Goal: Task Accomplishment & Management: Use online tool/utility

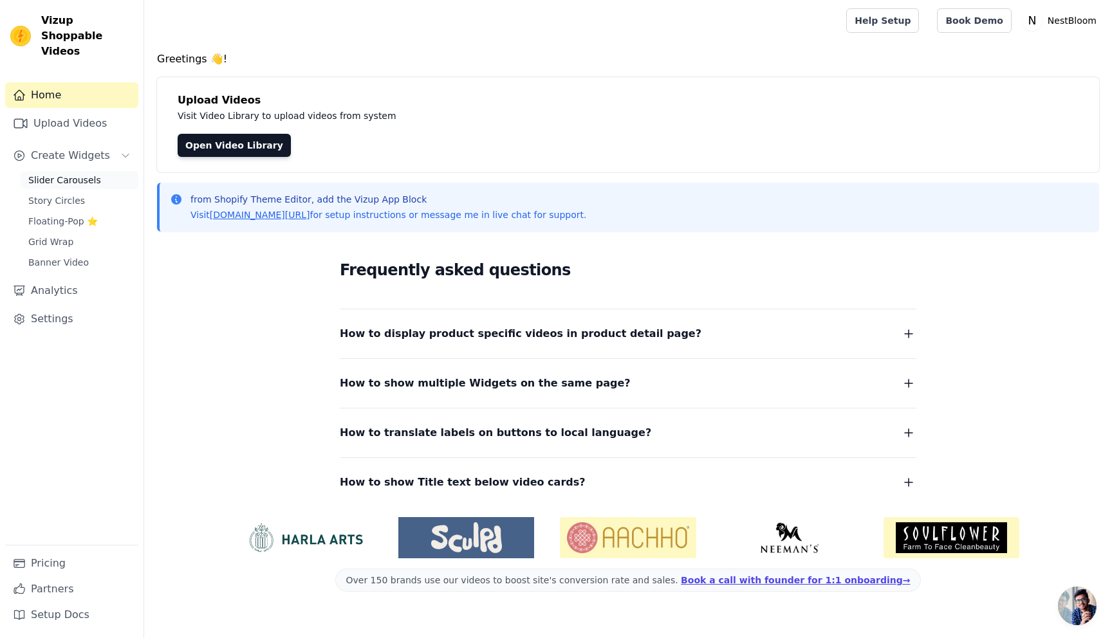
click at [72, 174] on span "Slider Carousels" at bounding box center [64, 180] width 73 height 13
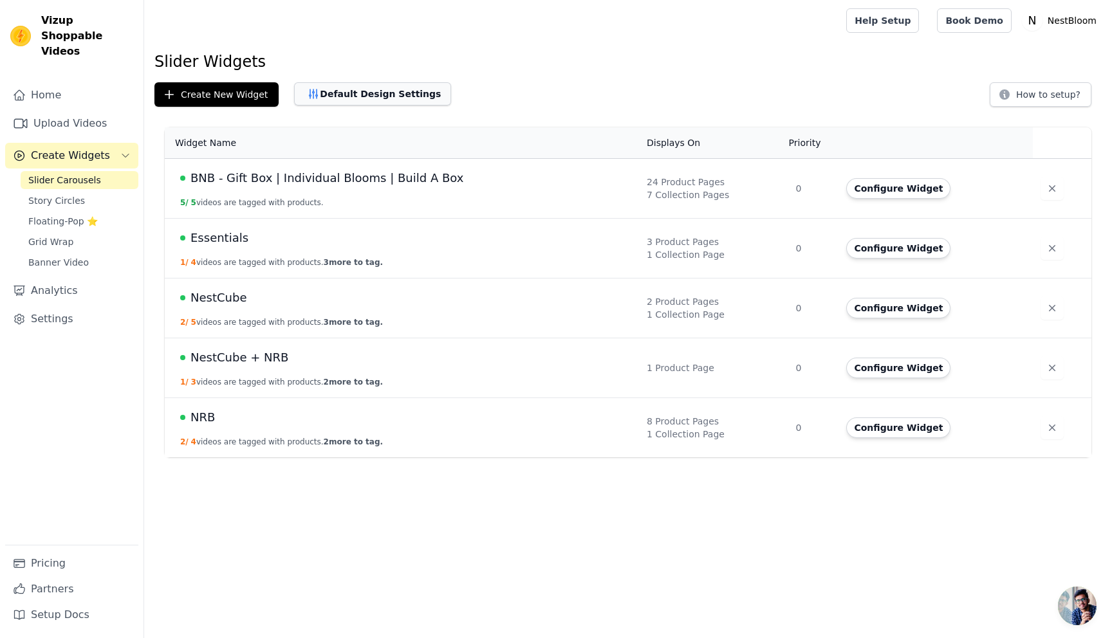
click at [356, 103] on button "Default Design Settings" at bounding box center [372, 93] width 157 height 23
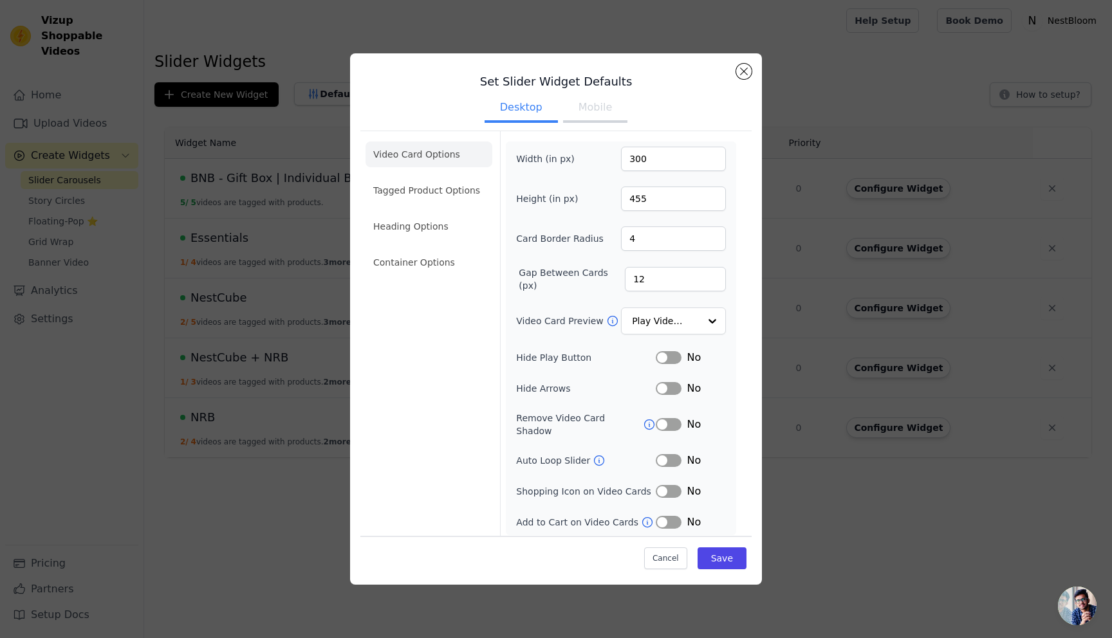
click at [468, 250] on li "Tagged Product Options" at bounding box center [429, 263] width 127 height 26
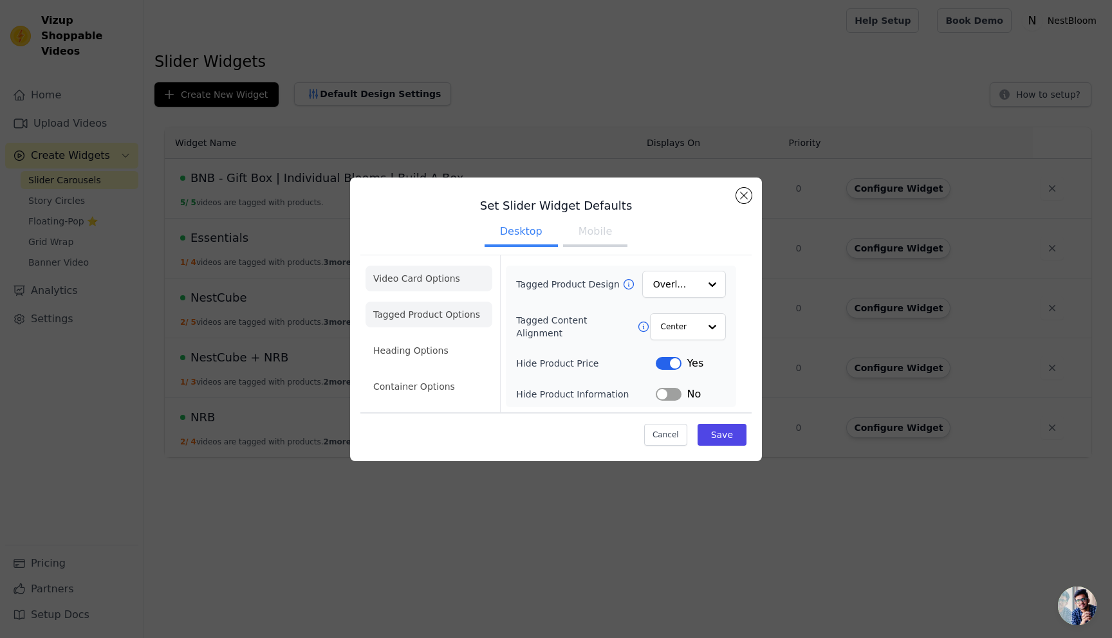
click at [445, 302] on li "Video Card Options" at bounding box center [429, 315] width 127 height 26
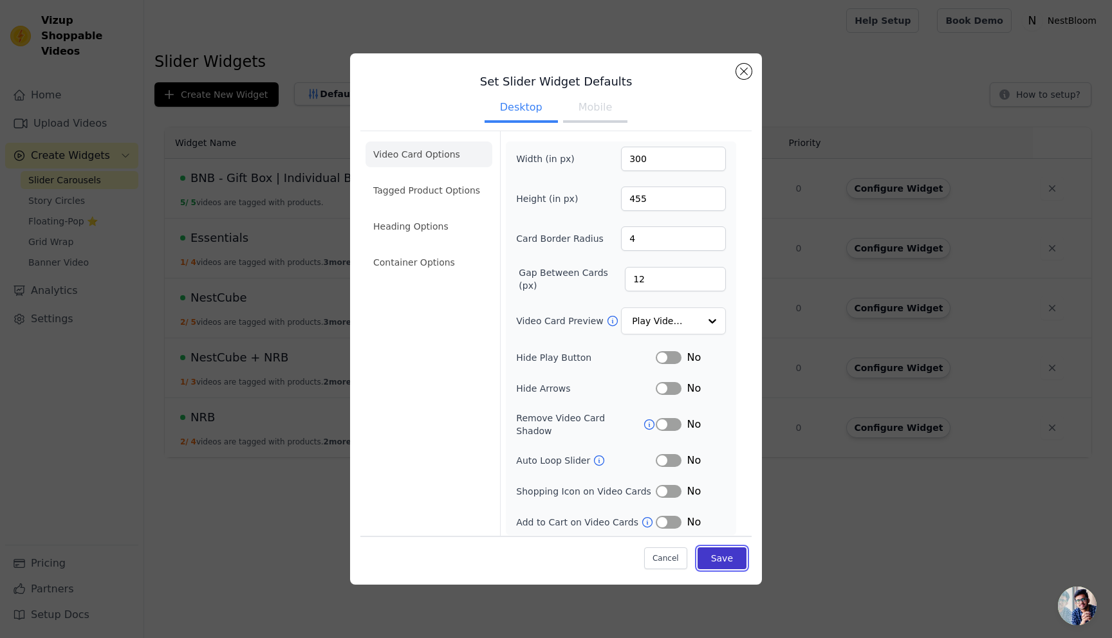
click at [721, 559] on button "Save" at bounding box center [722, 559] width 49 height 22
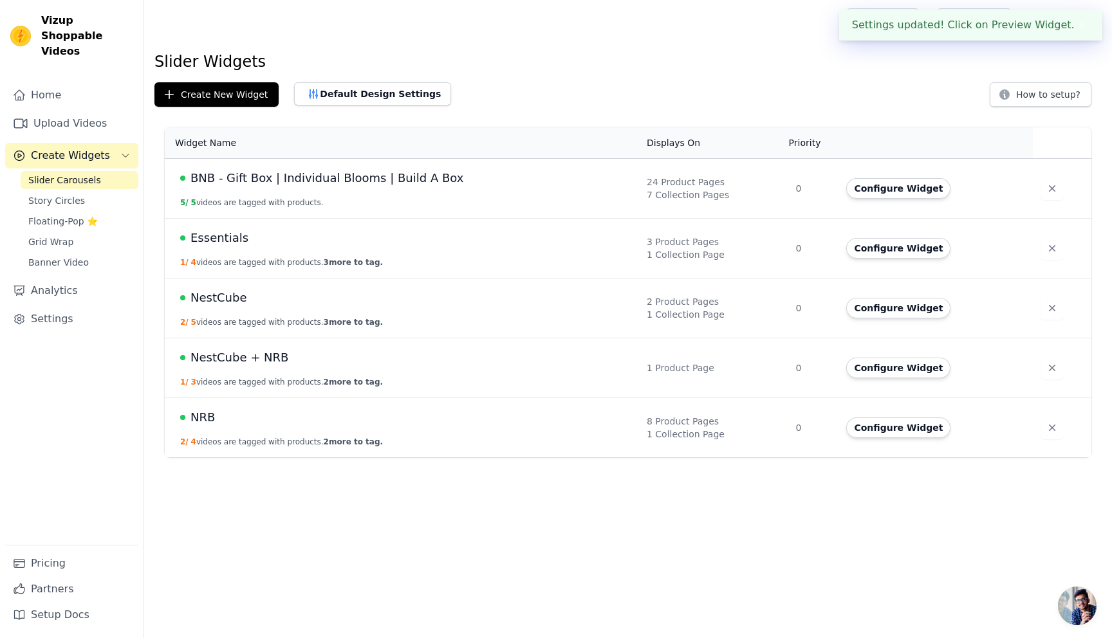
click at [220, 238] on span "Essentials" at bounding box center [219, 238] width 58 height 18
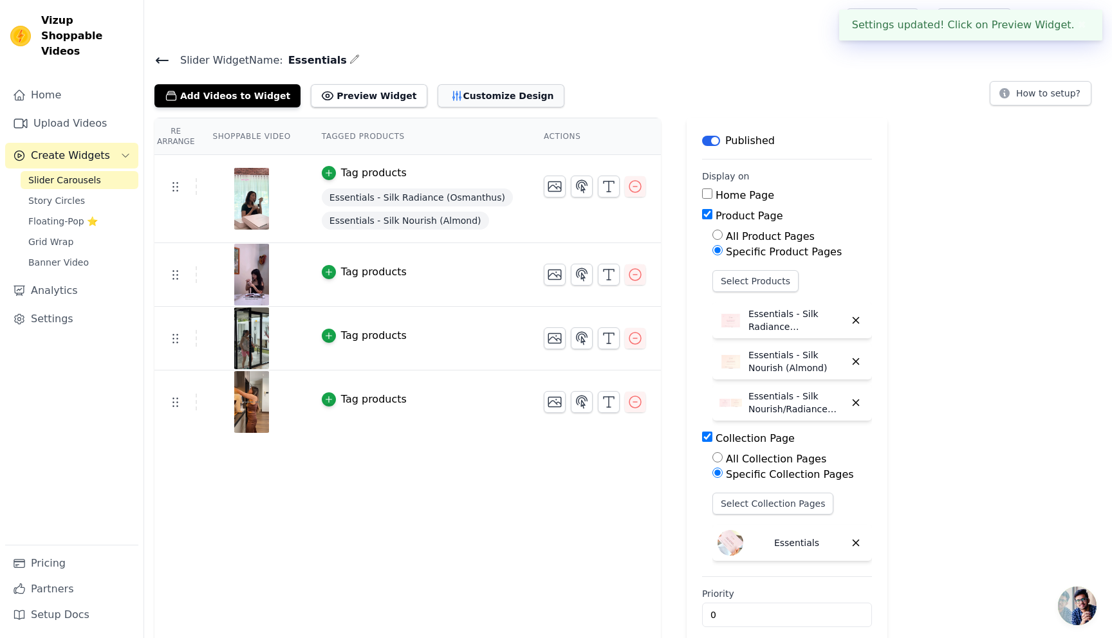
click at [450, 97] on button "Customize Design" at bounding box center [501, 95] width 127 height 23
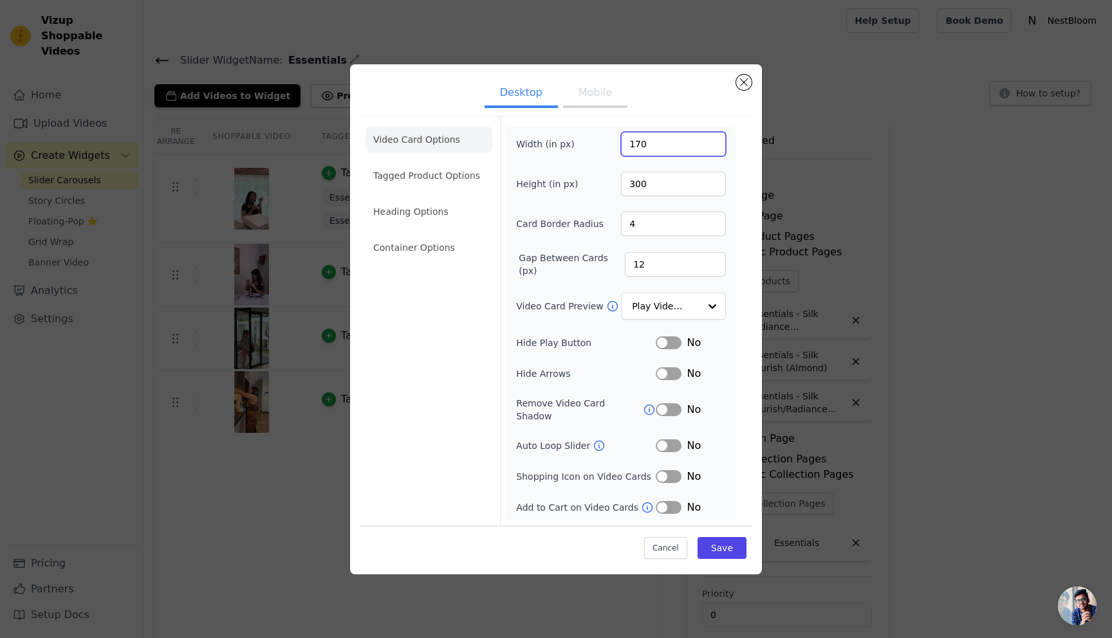
click at [644, 149] on input "170" at bounding box center [673, 144] width 105 height 24
type input "300"
type input "455"
click at [727, 537] on button "Save" at bounding box center [722, 548] width 49 height 22
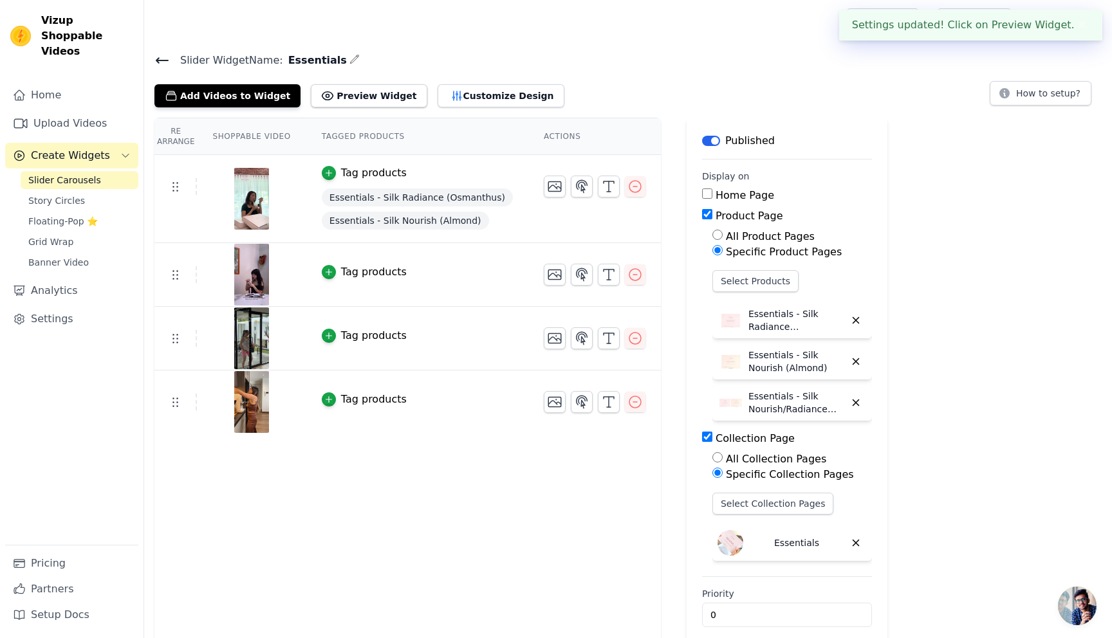
click at [156, 62] on icon at bounding box center [161, 60] width 15 height 15
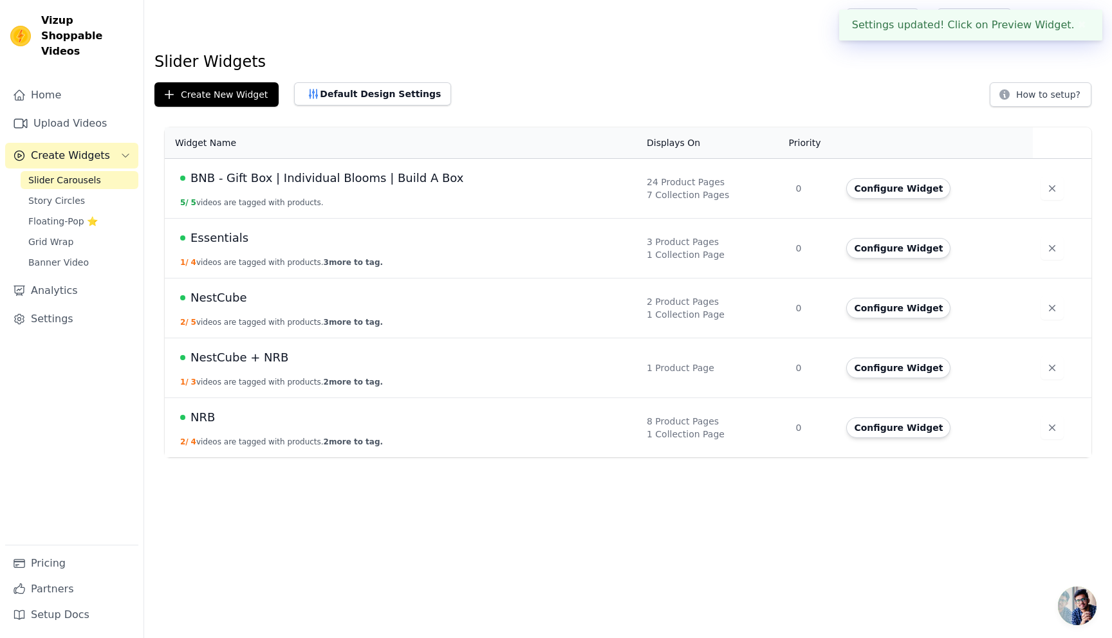
click at [285, 301] on div "NestCube" at bounding box center [405, 298] width 451 height 18
click at [239, 295] on span "NestCube" at bounding box center [218, 298] width 56 height 18
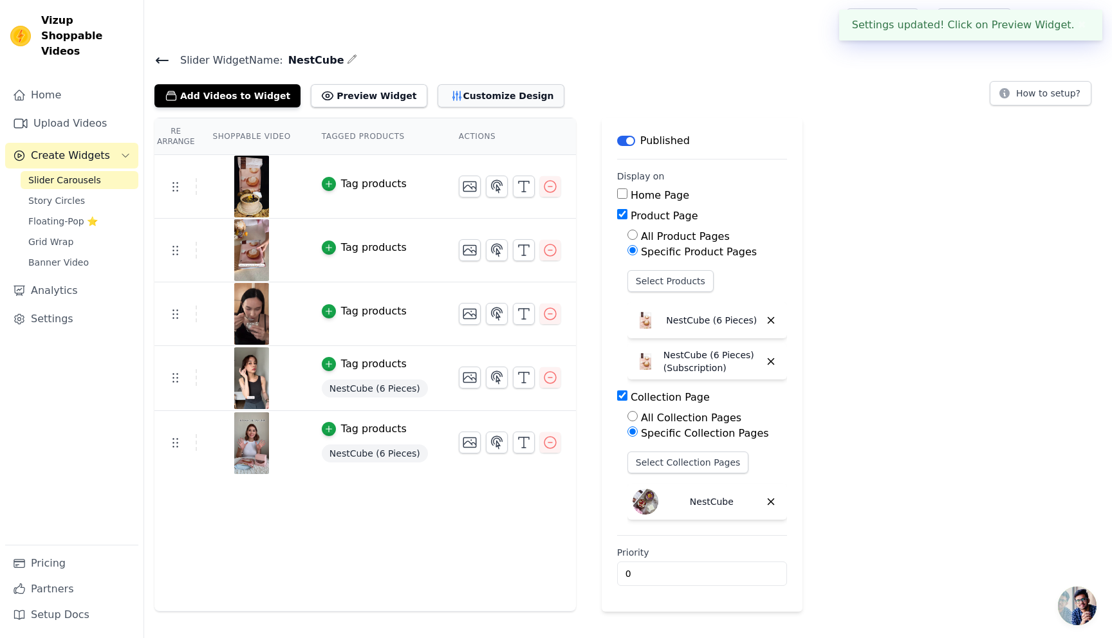
click at [465, 86] on button "Customize Design" at bounding box center [501, 95] width 127 height 23
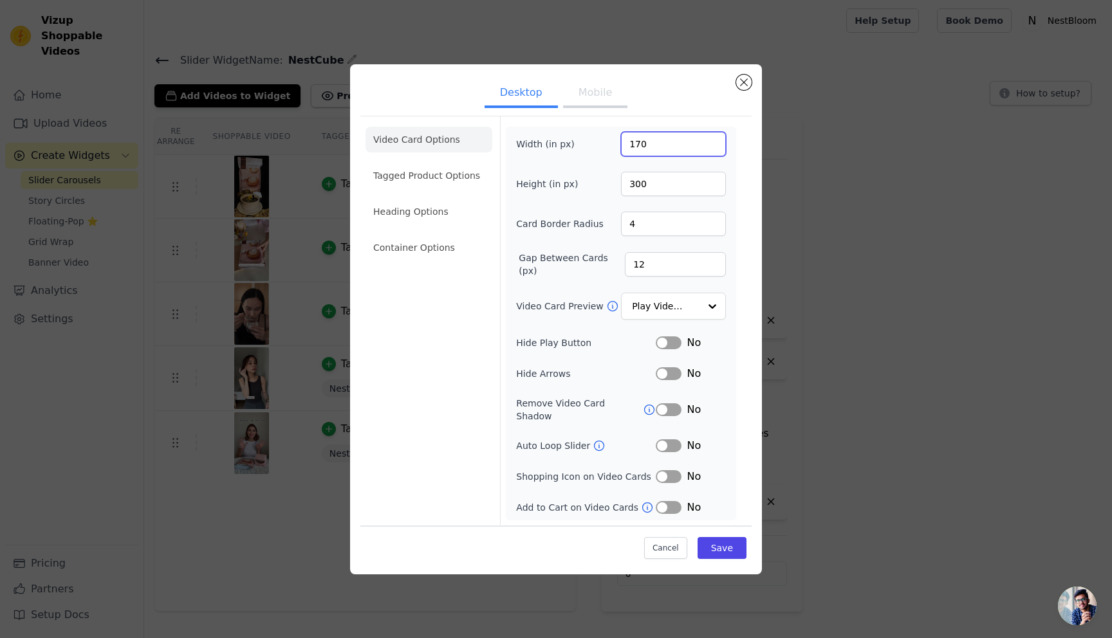
click at [645, 150] on input "170" at bounding box center [673, 144] width 105 height 24
type input "300"
type input "455"
click at [718, 550] on button "Save" at bounding box center [722, 548] width 49 height 22
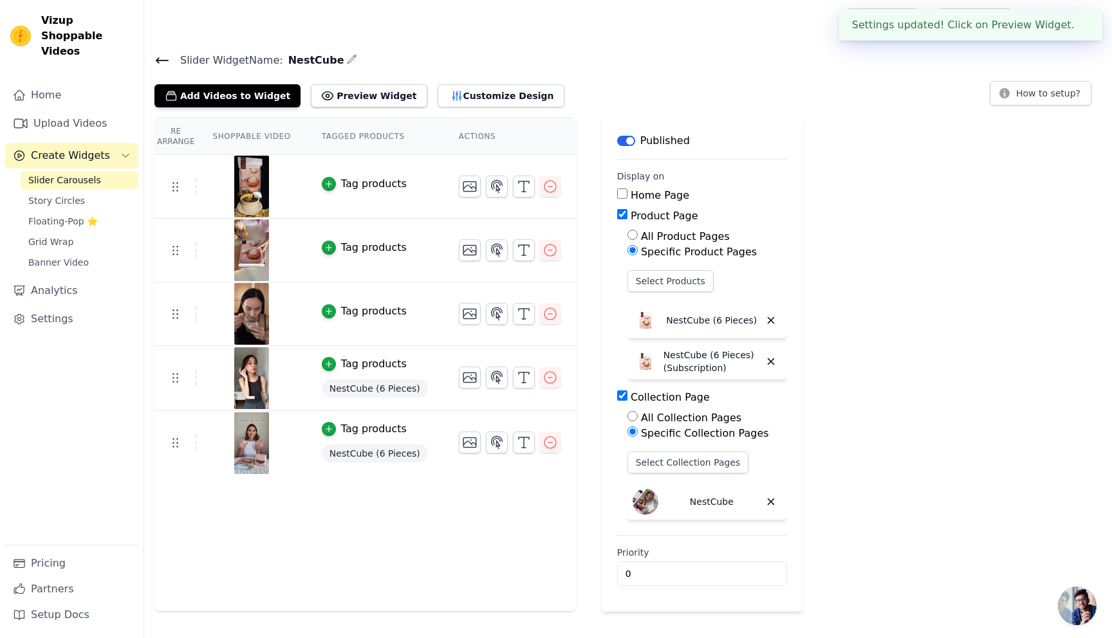
click at [155, 60] on icon at bounding box center [161, 60] width 15 height 15
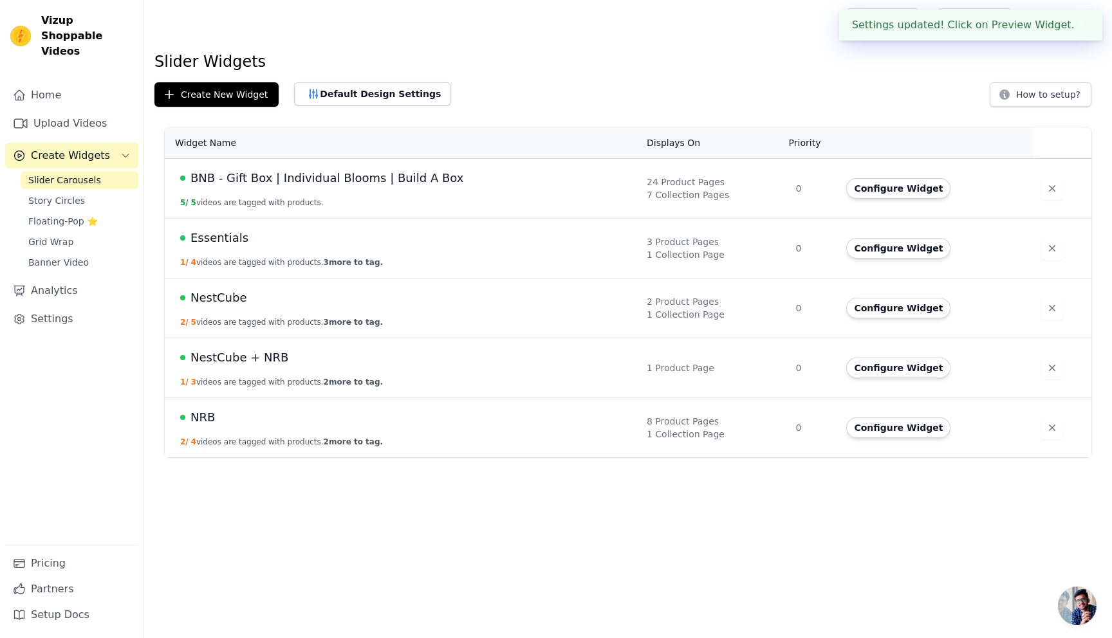
click at [218, 302] on span "NestCube" at bounding box center [218, 298] width 56 height 18
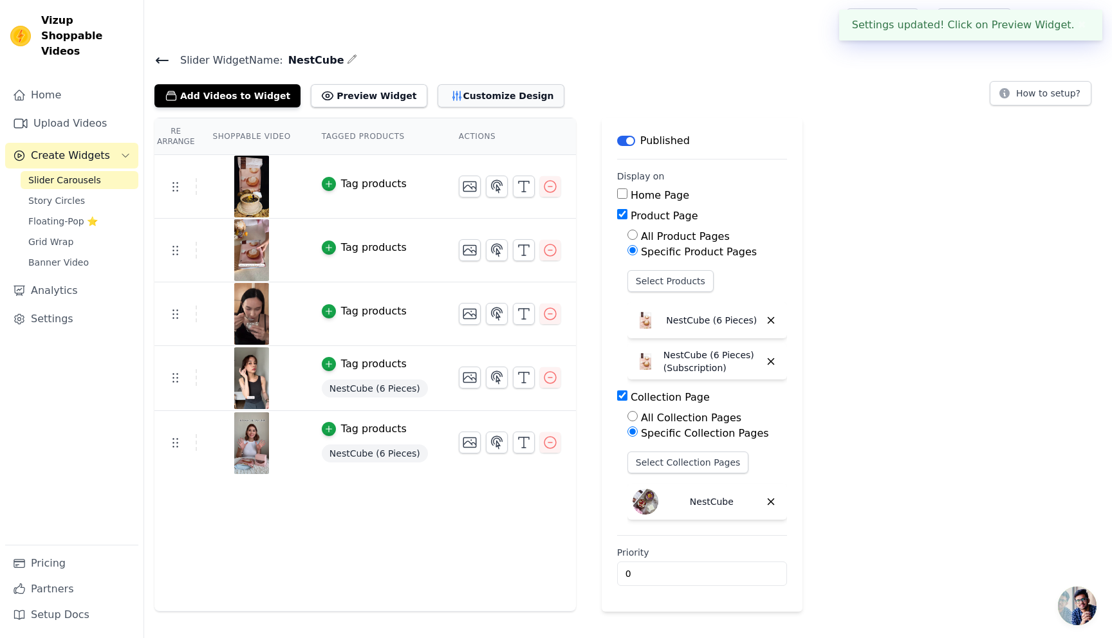
click at [463, 95] on button "Customize Design" at bounding box center [501, 95] width 127 height 23
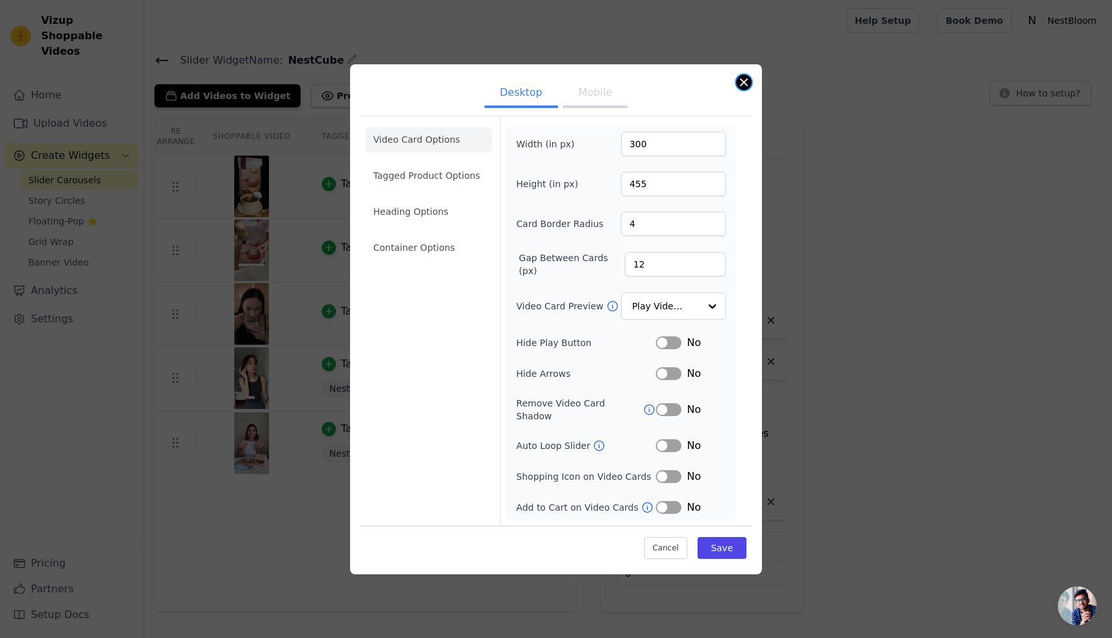
click at [744, 88] on button "Close modal" at bounding box center [743, 82] width 15 height 15
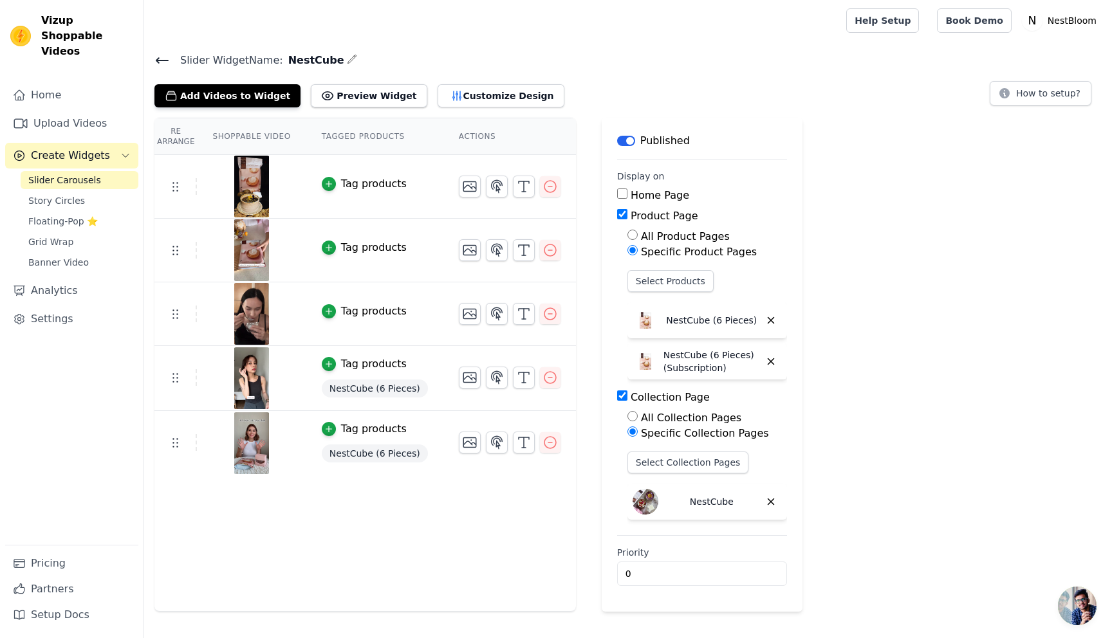
click at [167, 61] on icon at bounding box center [161, 60] width 15 height 15
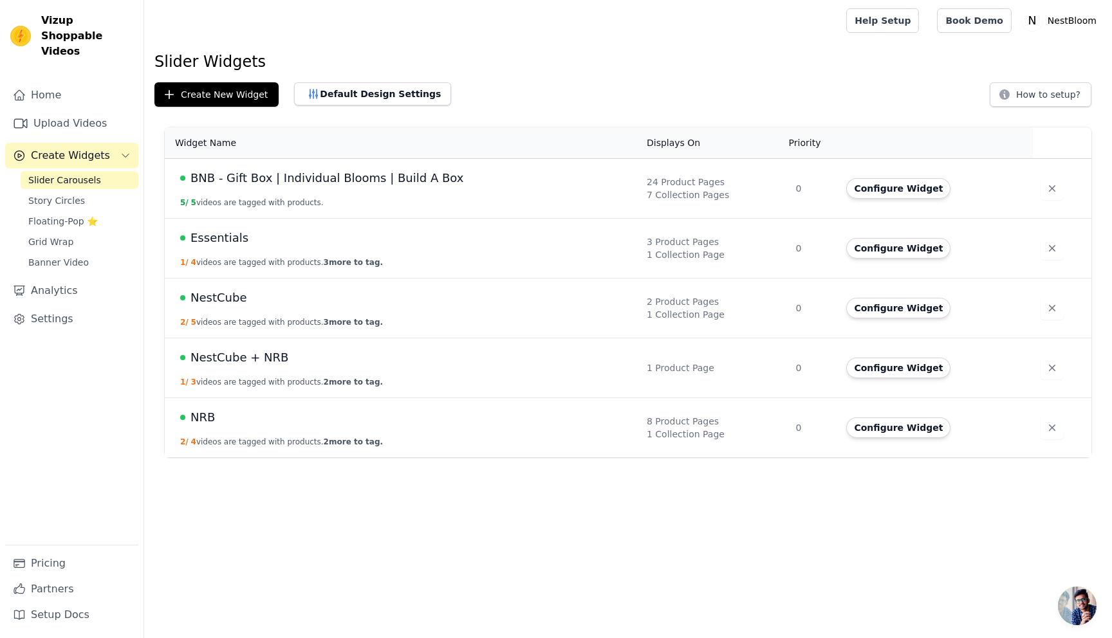
click at [236, 358] on span "NestCube + NRB" at bounding box center [239, 358] width 98 height 18
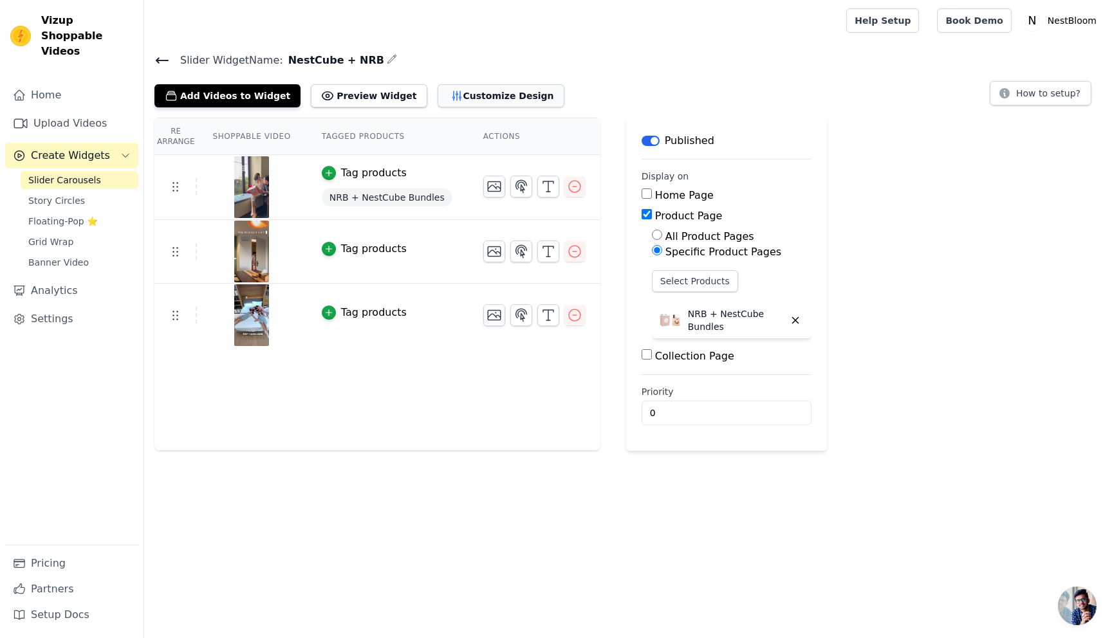
click at [462, 92] on button "Customize Design" at bounding box center [501, 95] width 127 height 23
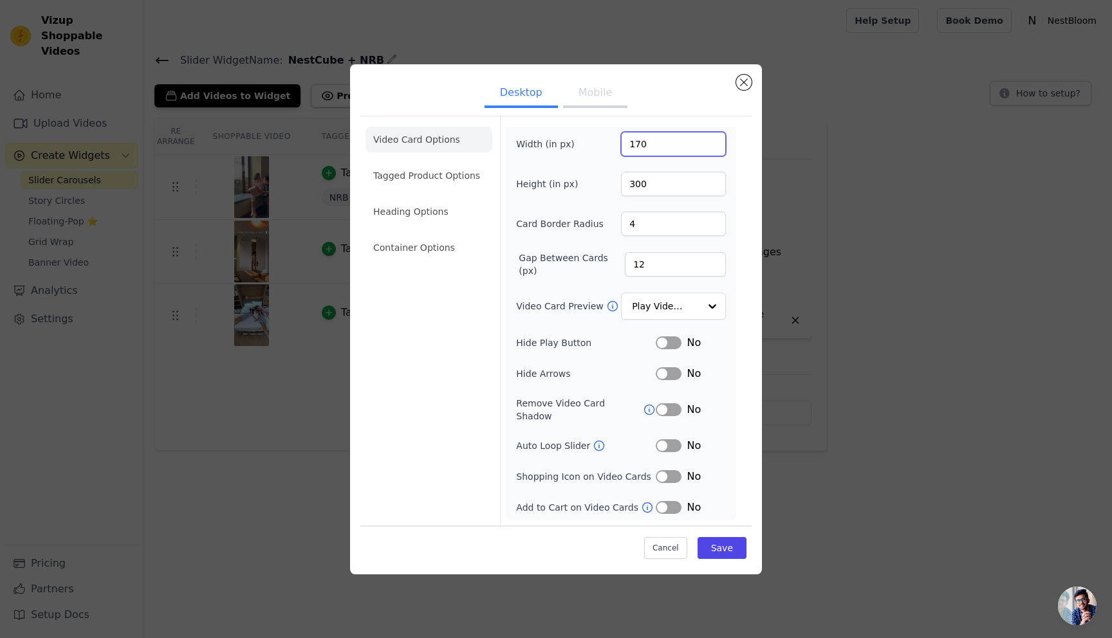
click at [699, 150] on input "170" at bounding box center [673, 144] width 105 height 24
type input "300"
type input "455"
click at [712, 542] on button "Save" at bounding box center [722, 548] width 49 height 22
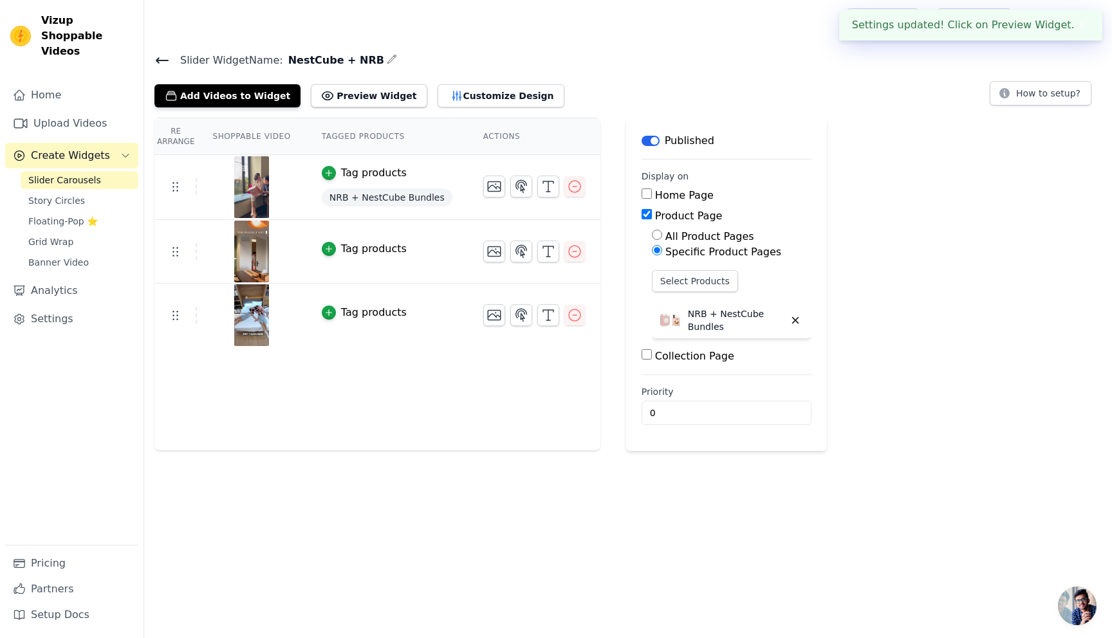
click at [165, 56] on icon at bounding box center [161, 60] width 15 height 15
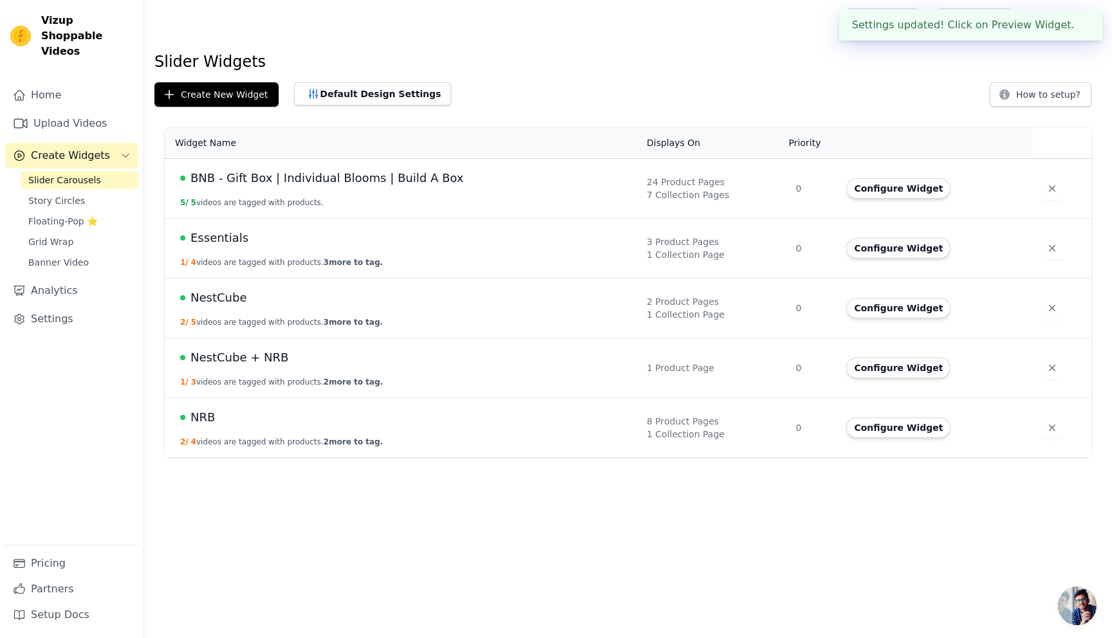
click at [202, 414] on span "NRB" at bounding box center [202, 418] width 24 height 18
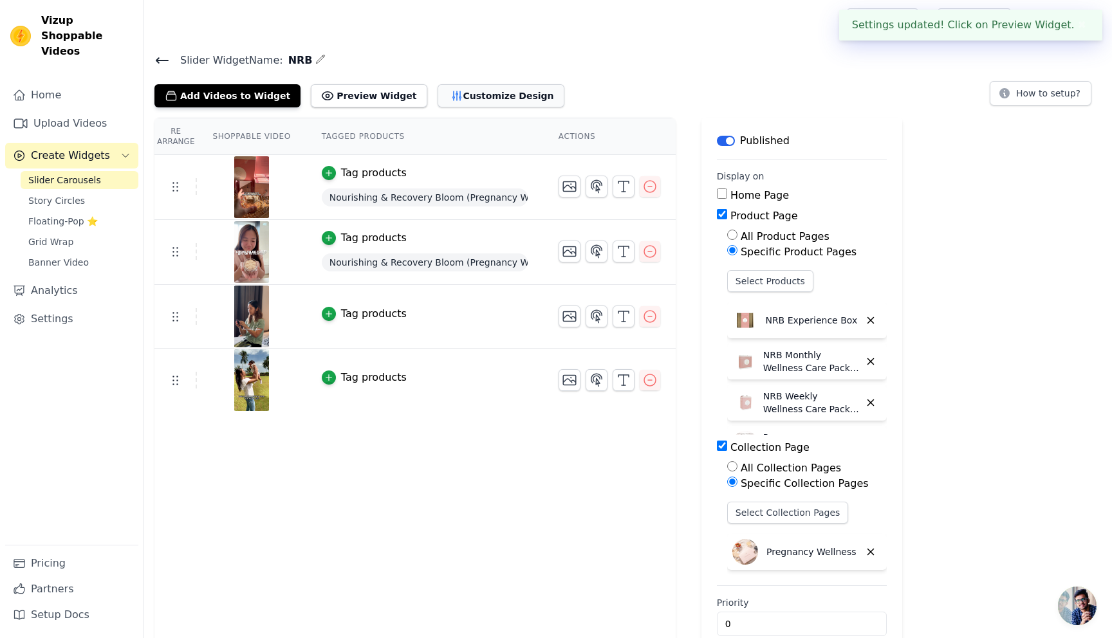
click at [474, 93] on button "Customize Design" at bounding box center [501, 95] width 127 height 23
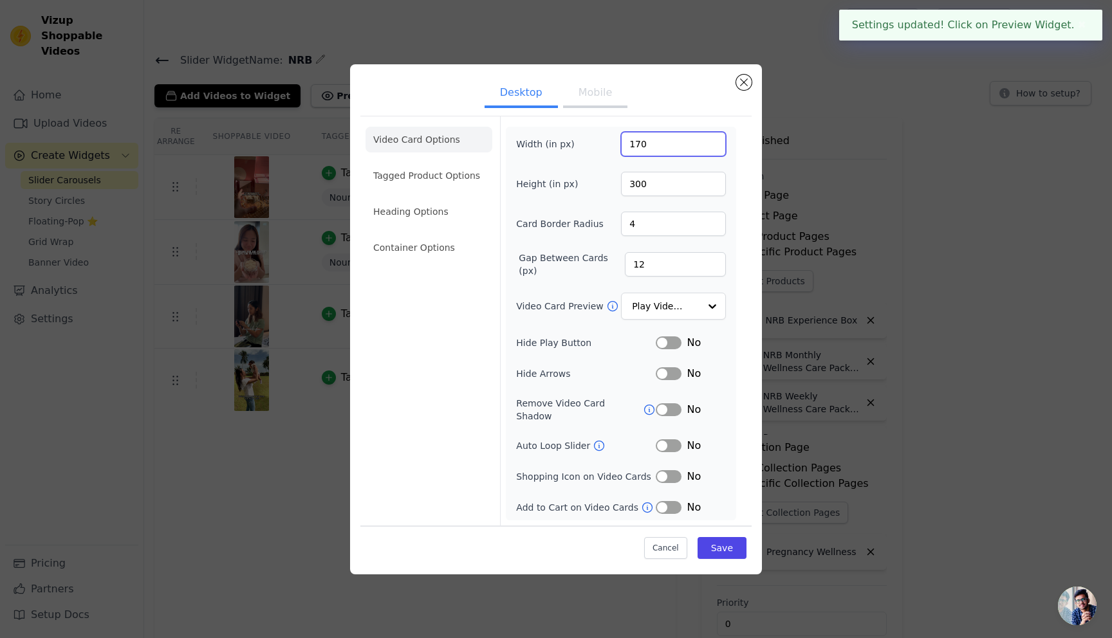
click at [644, 154] on input "170" at bounding box center [673, 144] width 105 height 24
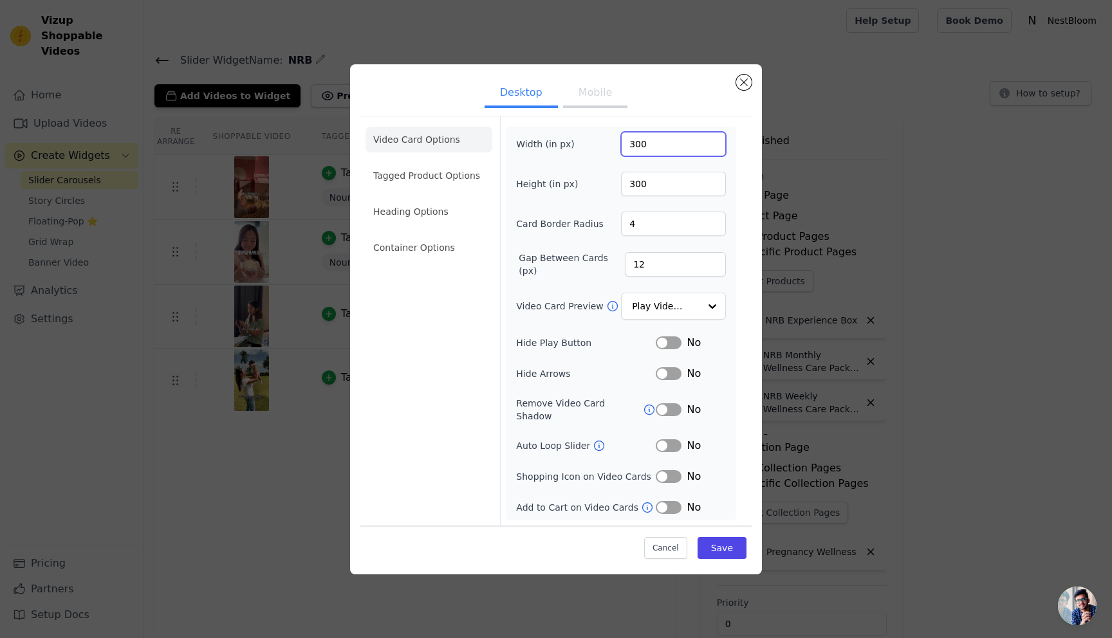
type input "300"
type input "455"
click at [722, 549] on button "Save" at bounding box center [722, 548] width 49 height 22
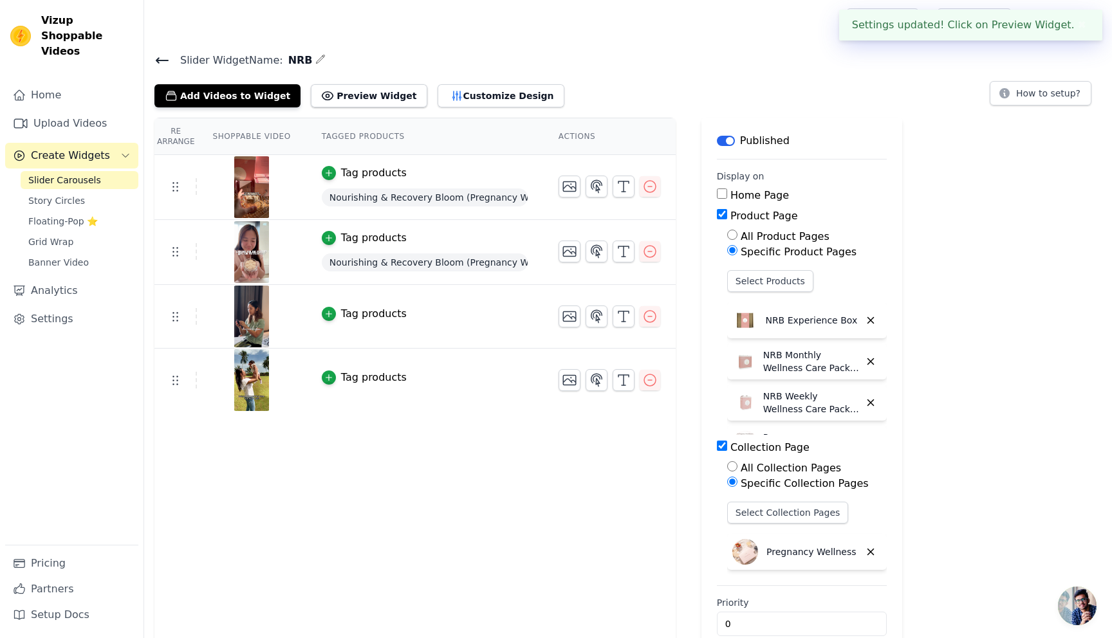
click at [157, 64] on icon at bounding box center [161, 60] width 15 height 15
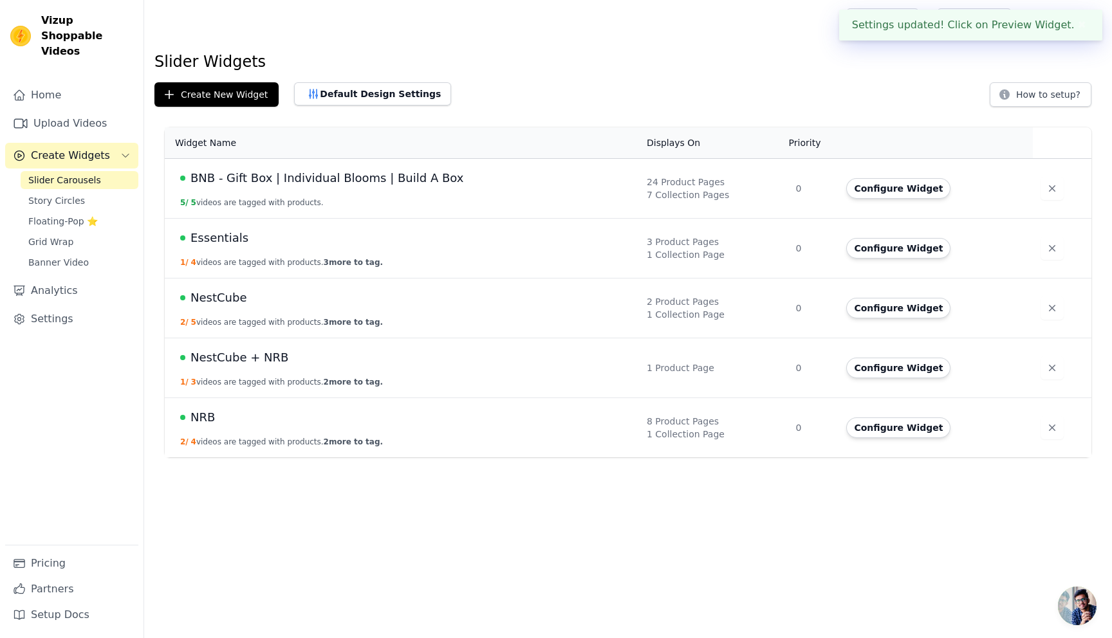
click at [250, 179] on span "BNB - Gift Box | Individual Blooms | Build A Box" at bounding box center [326, 178] width 273 height 18
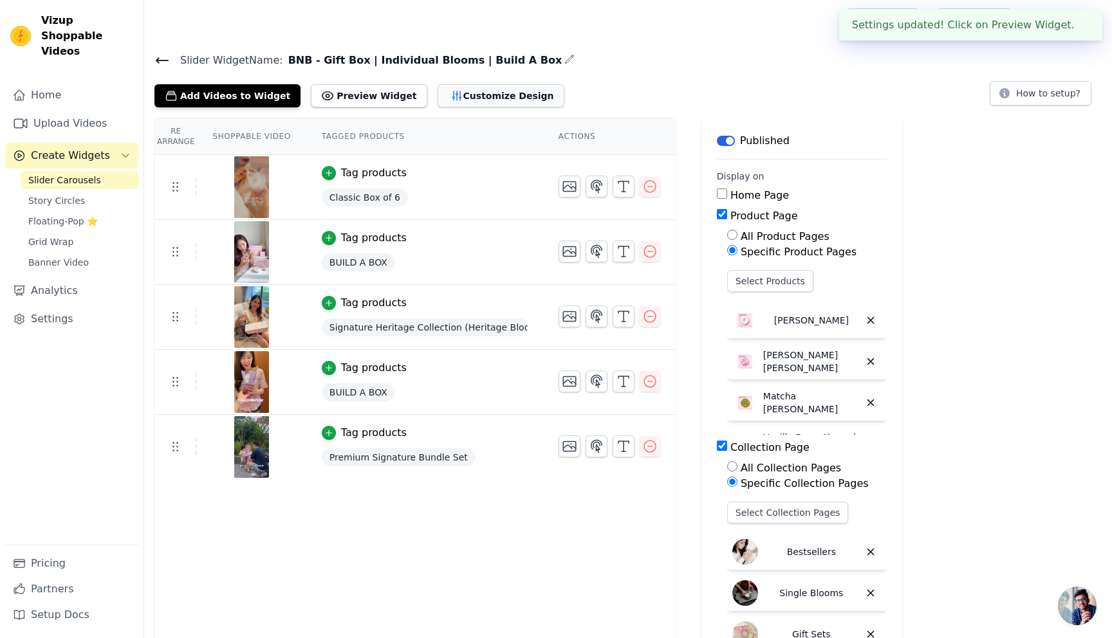
click at [462, 96] on button "Customize Design" at bounding box center [501, 95] width 127 height 23
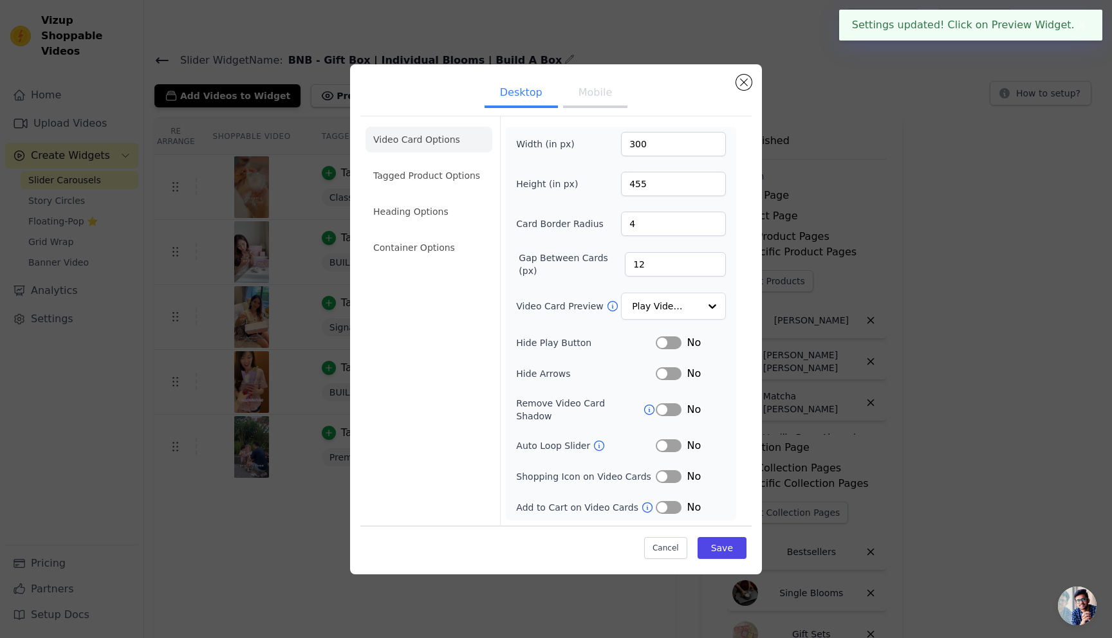
click at [619, 95] on button "Mobile" at bounding box center [595, 94] width 64 height 28
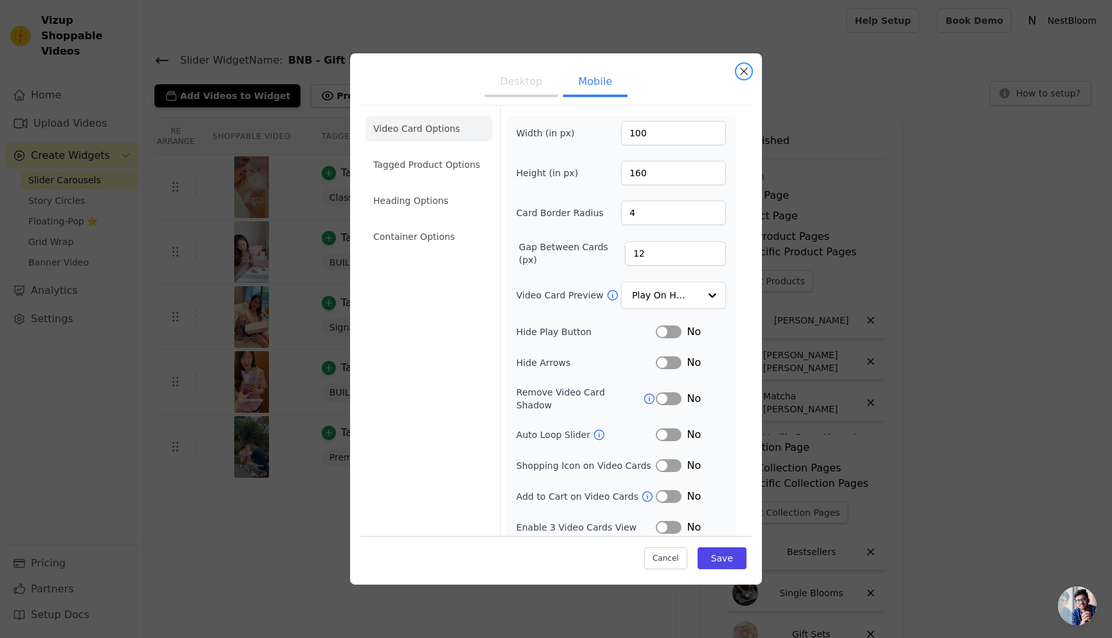
click at [748, 73] on button "Close modal" at bounding box center [743, 71] width 15 height 15
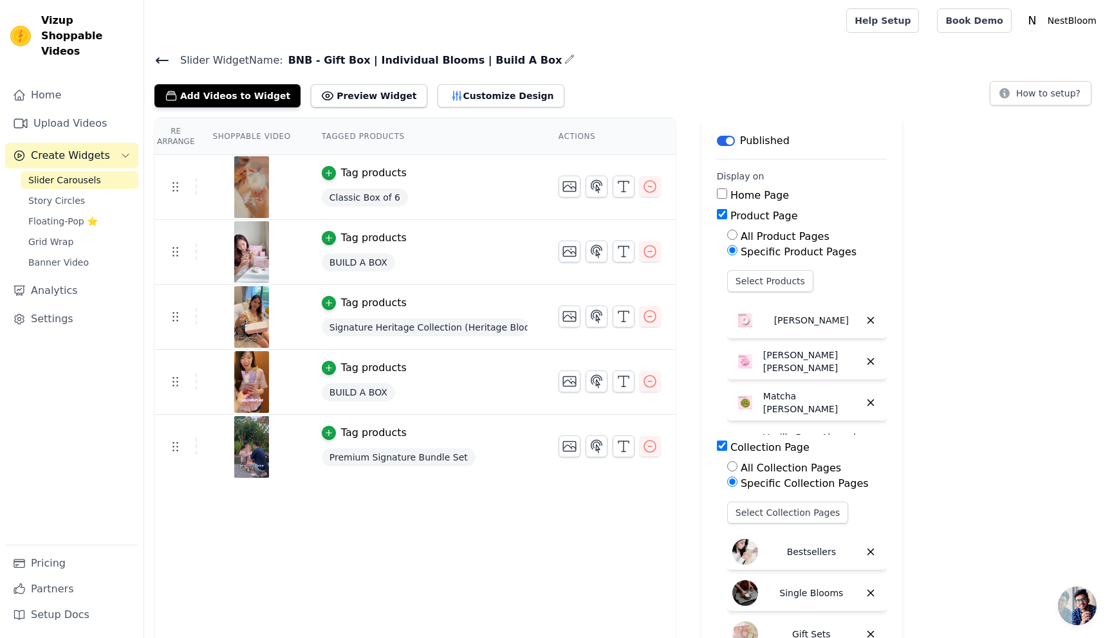
click at [150, 55] on div "Slider Widget Name: BNB - Gift Box | Individual Blooms | Build A Box Add Videos…" at bounding box center [628, 79] width 968 height 56
click at [160, 57] on icon at bounding box center [161, 60] width 15 height 15
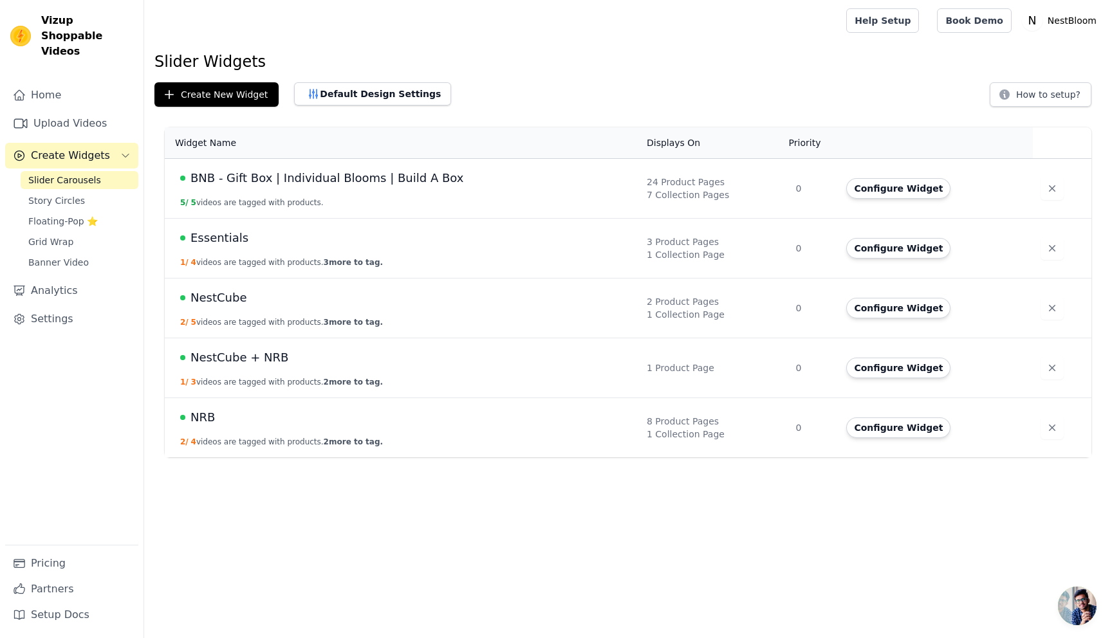
click at [215, 243] on span "Essentials" at bounding box center [219, 238] width 58 height 18
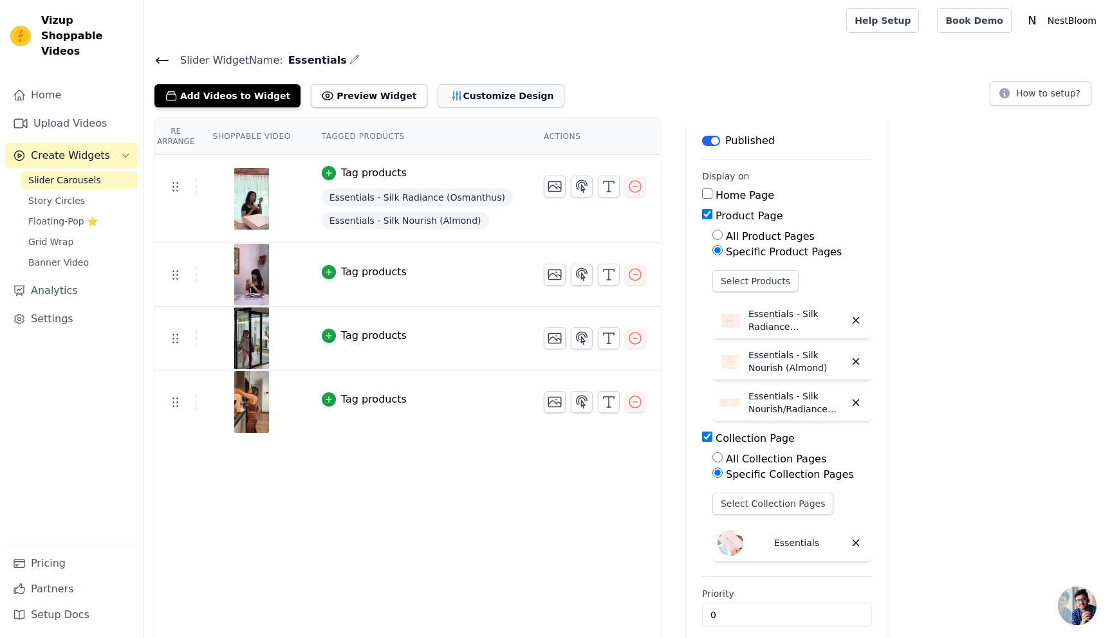
click at [450, 98] on icon "button" at bounding box center [456, 95] width 13 height 13
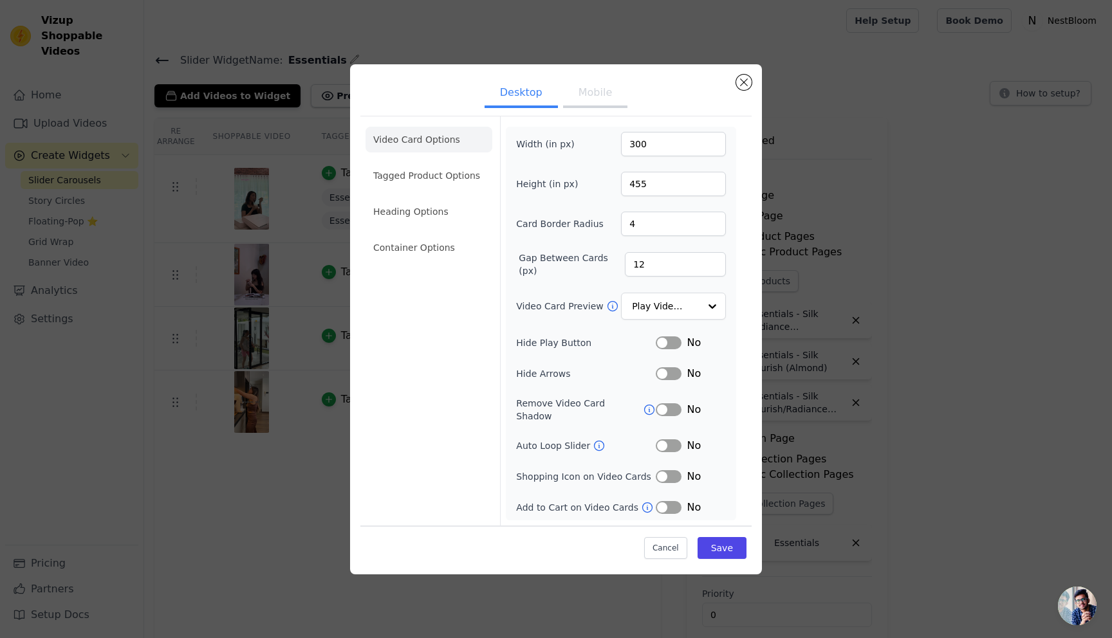
click at [582, 95] on button "Mobile" at bounding box center [595, 94] width 64 height 28
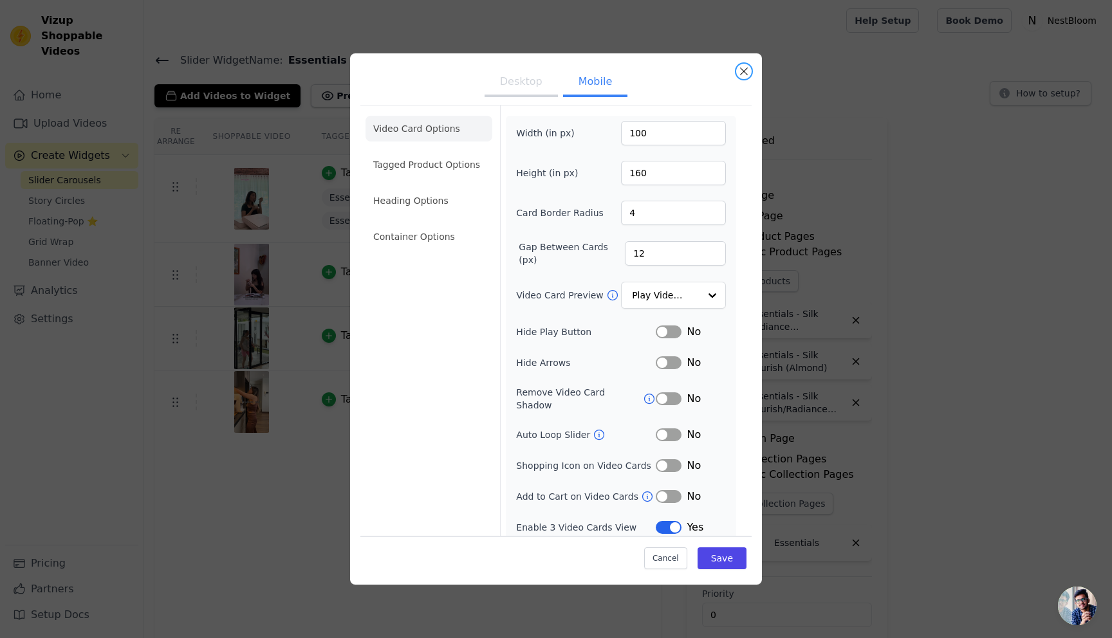
click at [746, 72] on button "Close modal" at bounding box center [743, 71] width 15 height 15
